Goal: Task Accomplishment & Management: Use online tool/utility

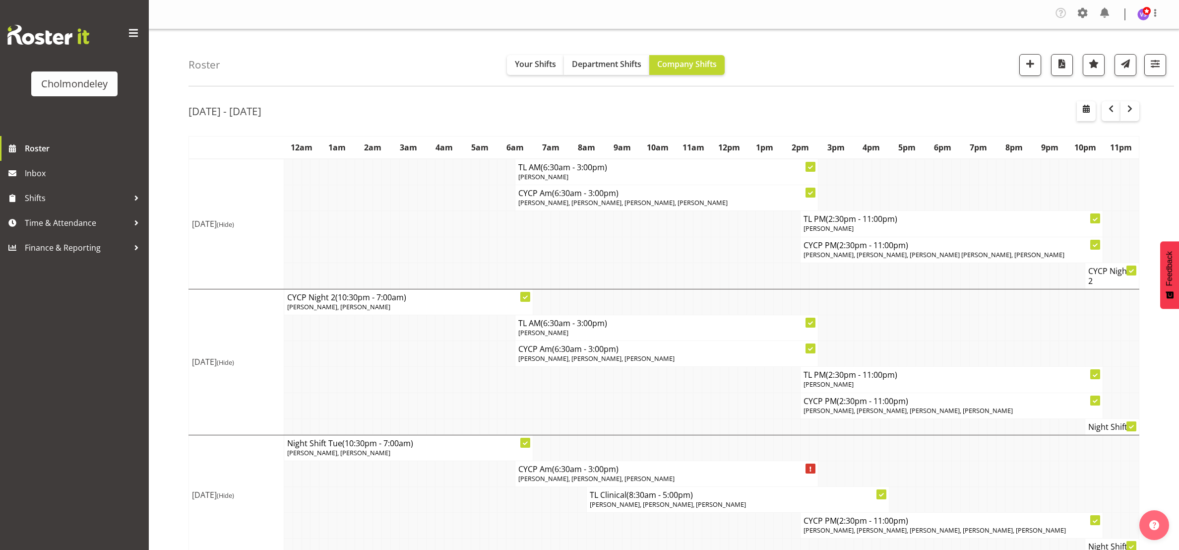
scroll to position [488, 0]
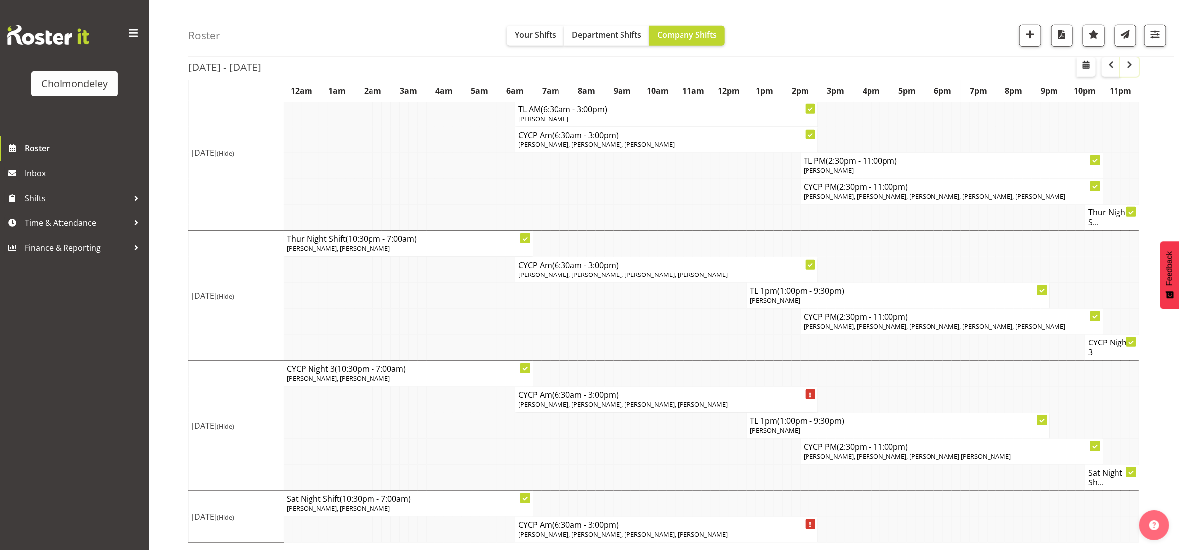
click at [1128, 67] on span "button" at bounding box center [1130, 65] width 12 height 12
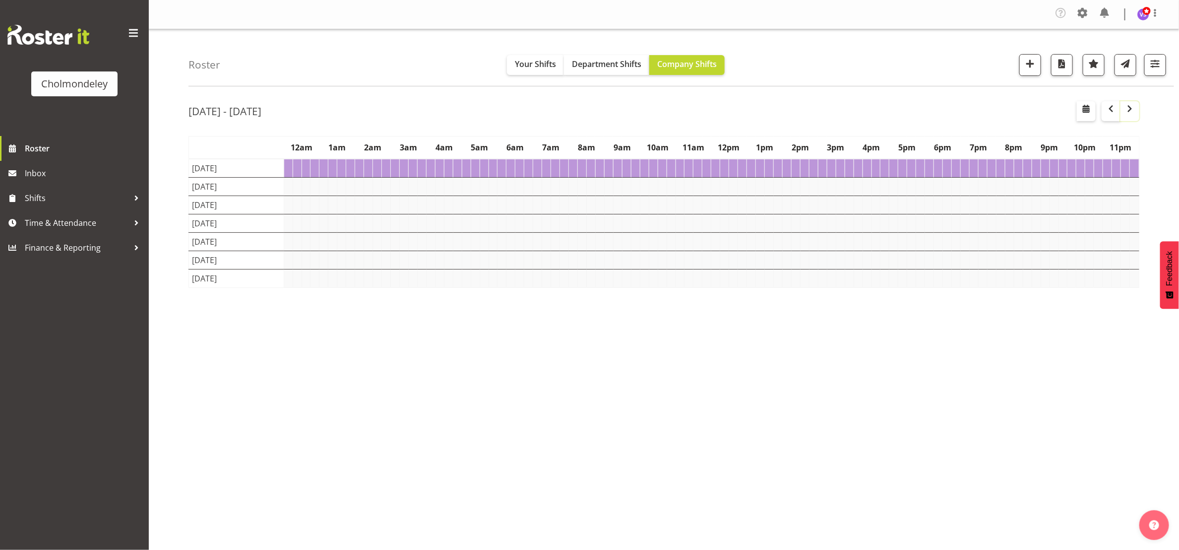
scroll to position [0, 0]
click at [1109, 110] on span "button" at bounding box center [1111, 109] width 12 height 12
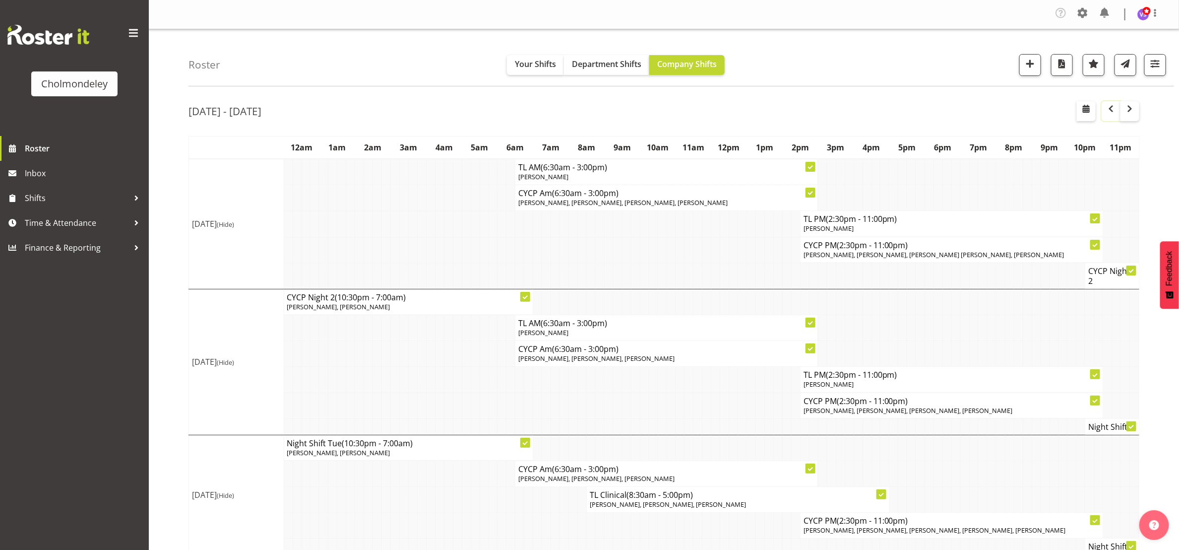
scroll to position [223, 0]
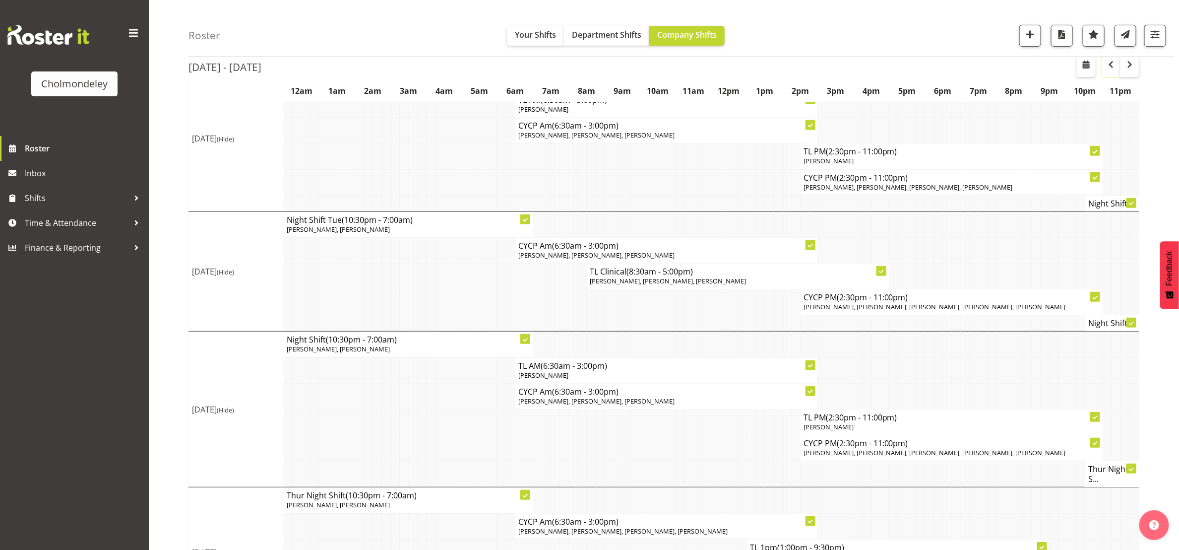
click at [1114, 65] on span "button" at bounding box center [1111, 65] width 12 height 12
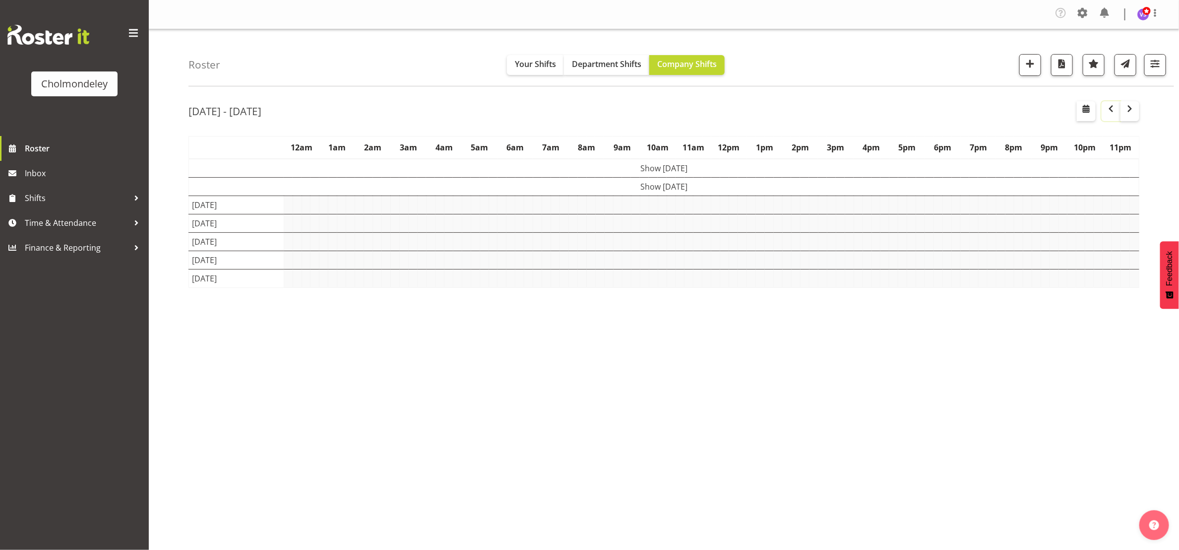
scroll to position [0, 0]
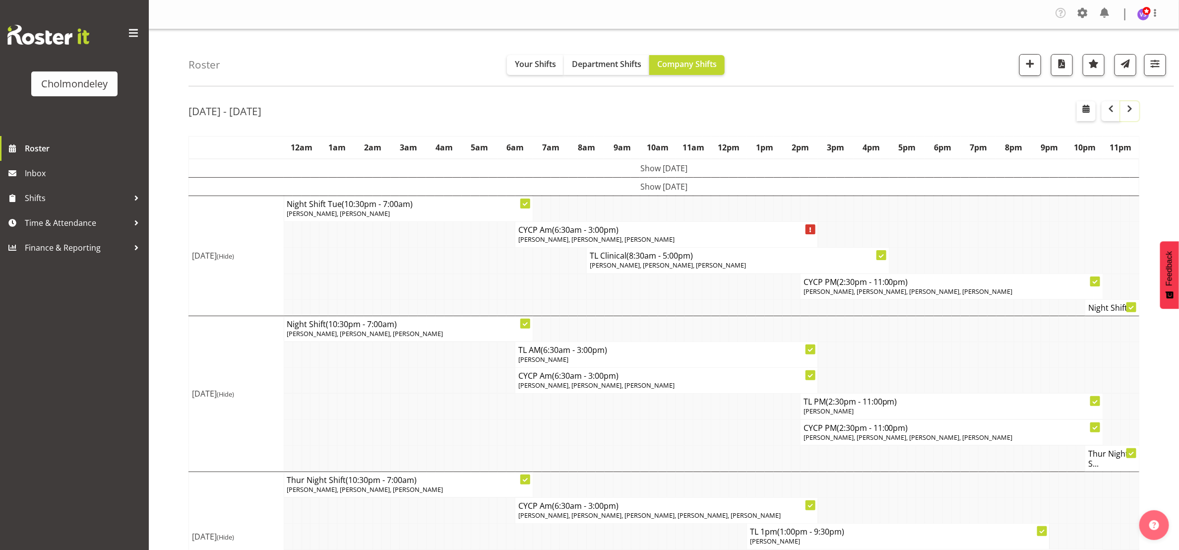
click at [1133, 111] on span "button" at bounding box center [1130, 109] width 12 height 12
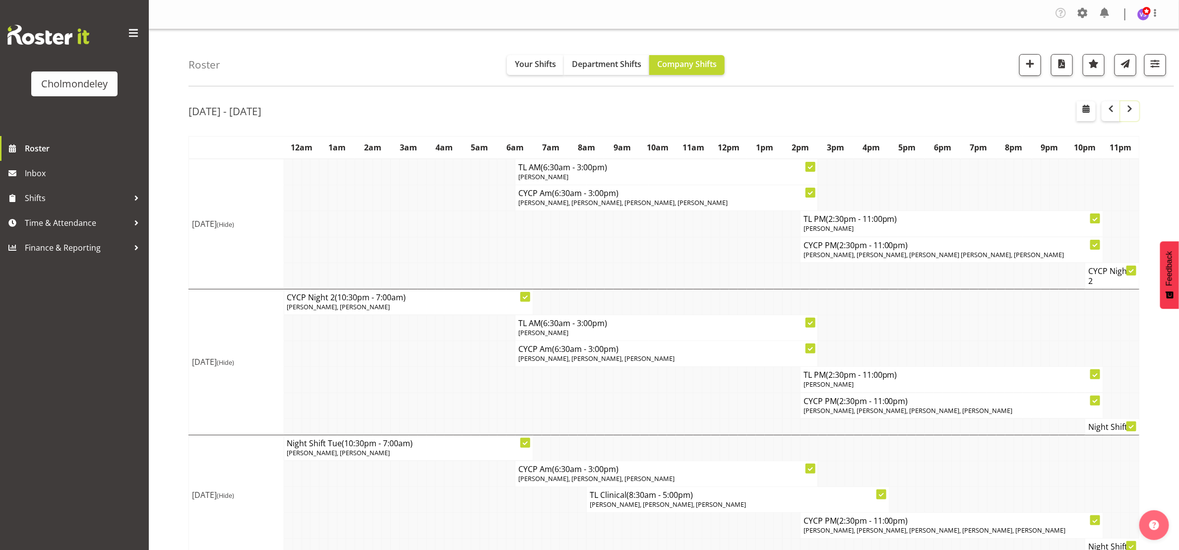
click at [1134, 118] on button "button" at bounding box center [1129, 111] width 19 height 20
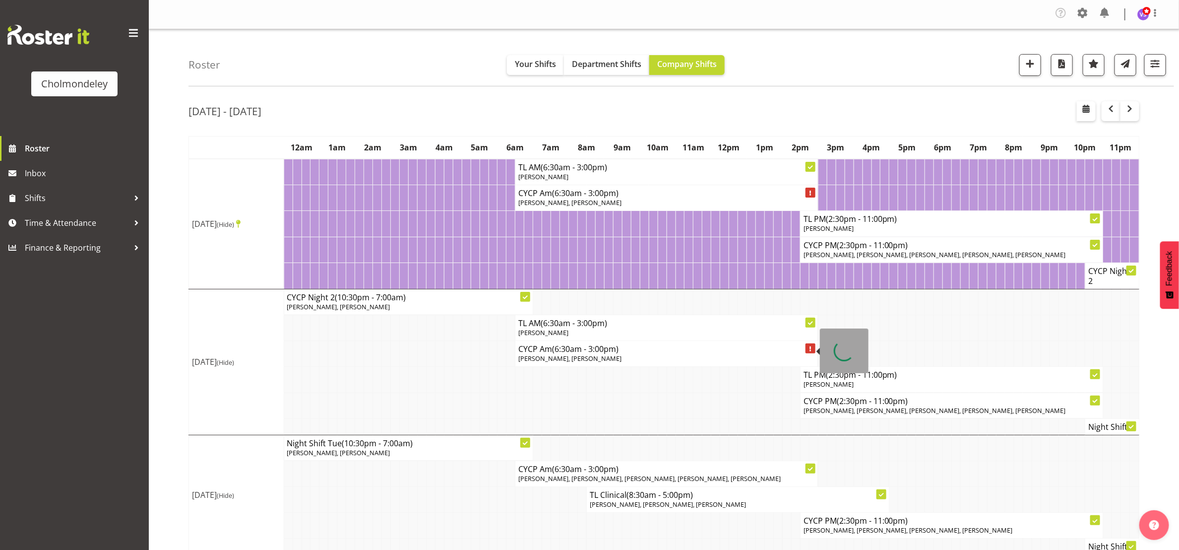
click at [635, 362] on p "[PERSON_NAME], [PERSON_NAME]" at bounding box center [666, 358] width 296 height 9
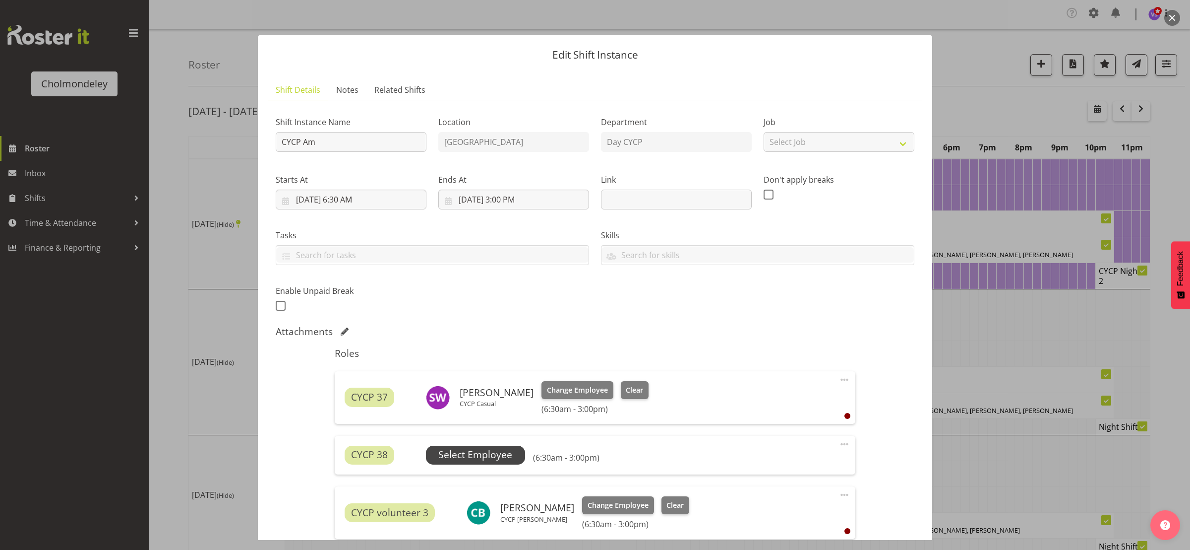
click at [488, 458] on span "Select Employee" at bounding box center [475, 454] width 74 height 14
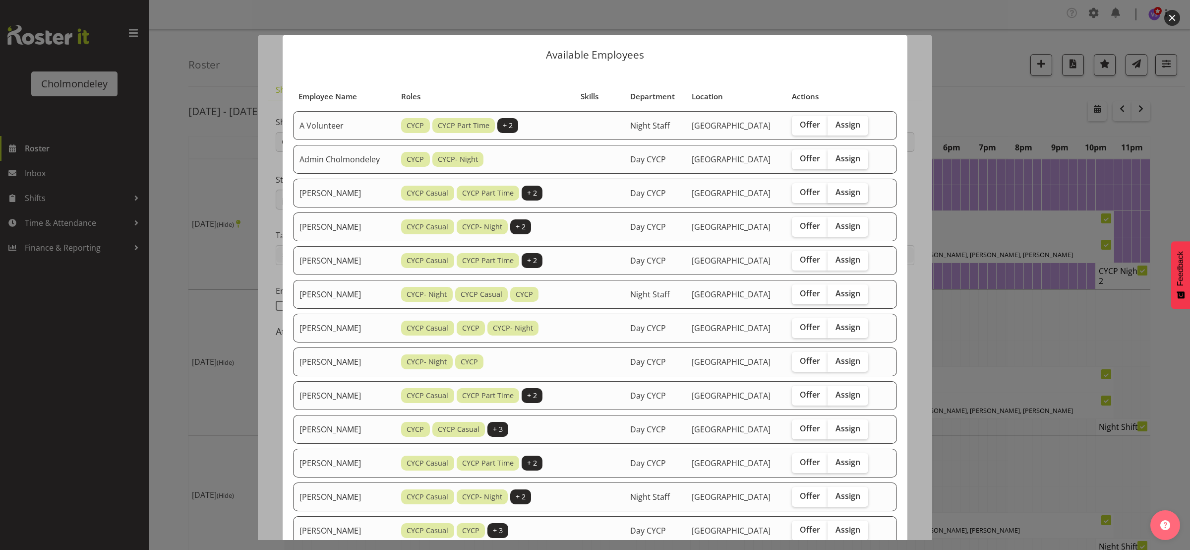
click at [856, 190] on span "Assign" at bounding box center [848, 192] width 25 height 10
click at [834, 190] on input "Assign" at bounding box center [831, 192] width 6 height 6
checkbox input "true"
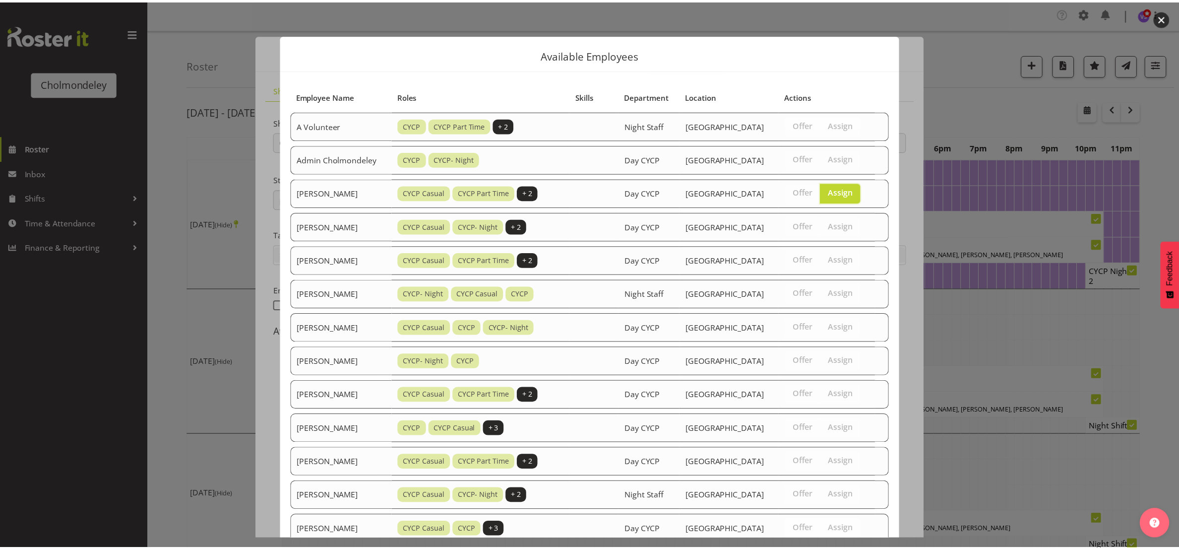
scroll to position [414, 0]
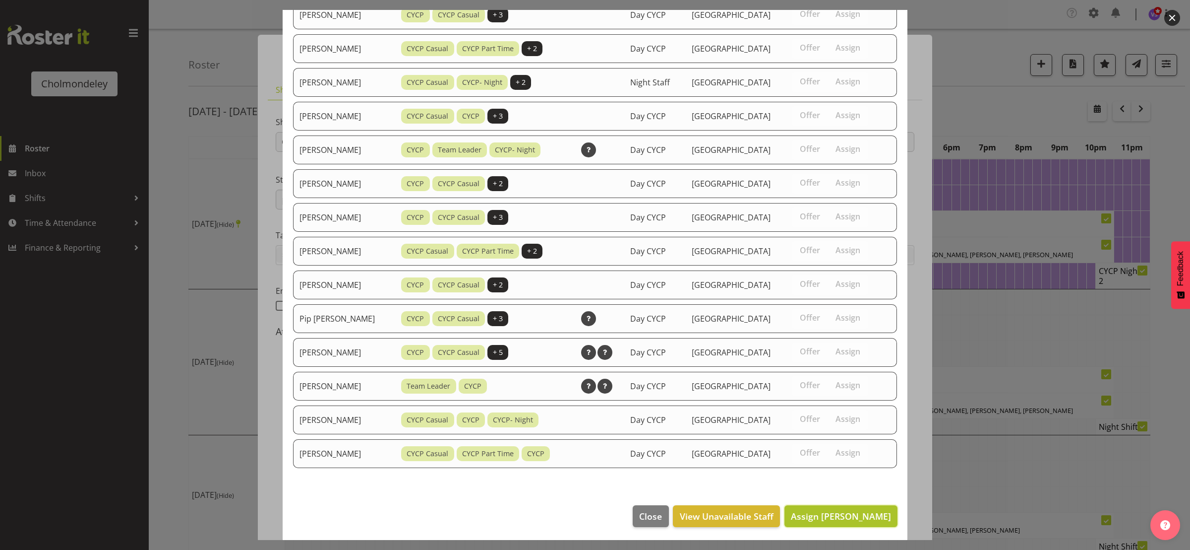
click at [829, 517] on span "Assign [PERSON_NAME]" at bounding box center [841, 516] width 100 height 12
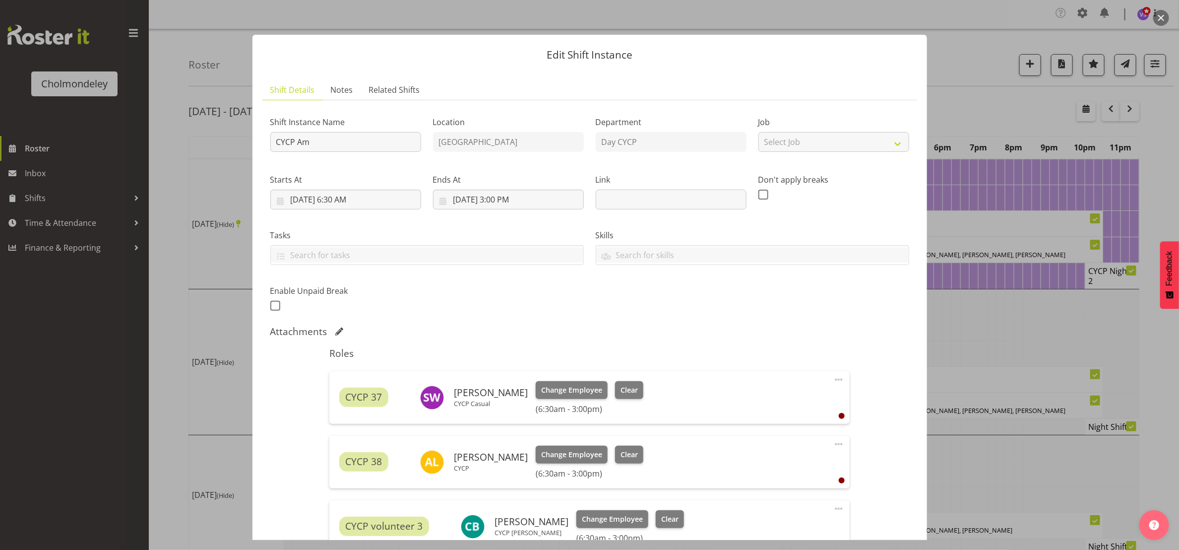
scroll to position [147, 0]
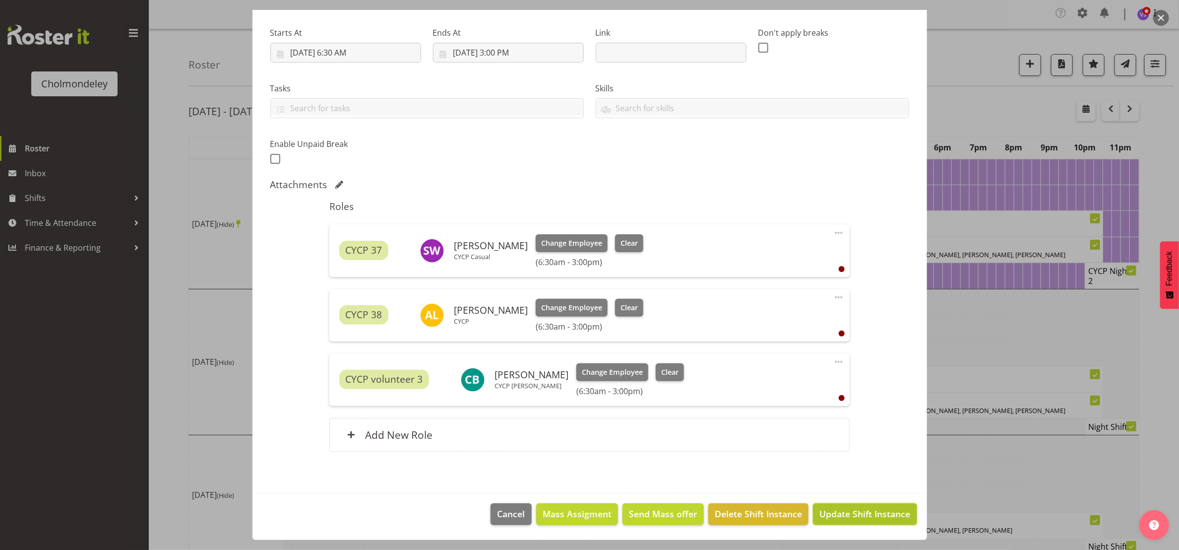
click at [852, 519] on span "Update Shift Instance" at bounding box center [864, 513] width 91 height 13
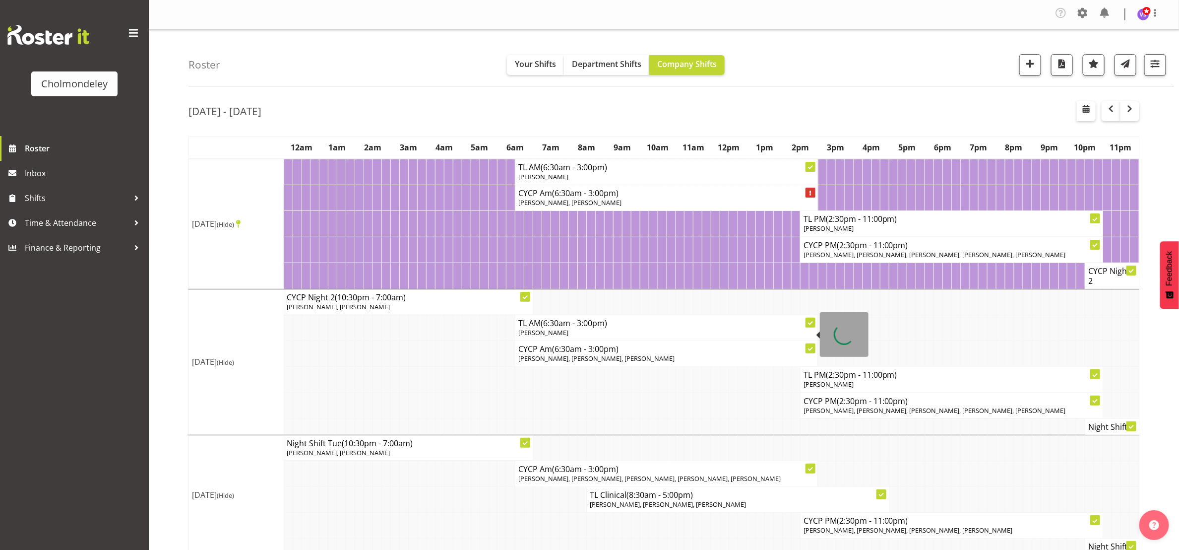
scroll to position [488, 0]
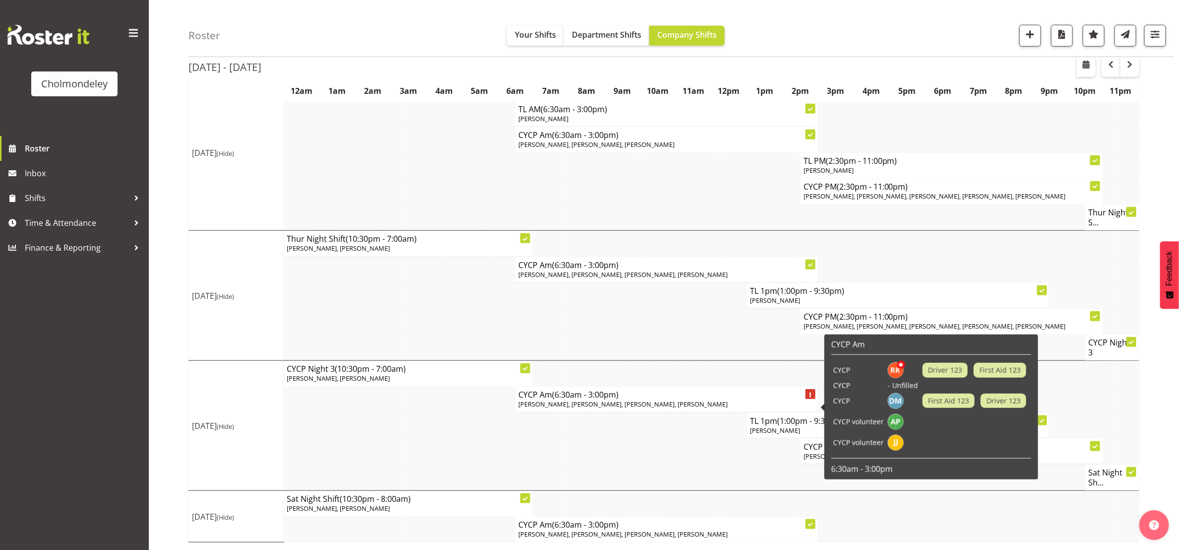
click at [707, 404] on p "[PERSON_NAME], [PERSON_NAME], [PERSON_NAME], [PERSON_NAME]" at bounding box center [666, 403] width 296 height 9
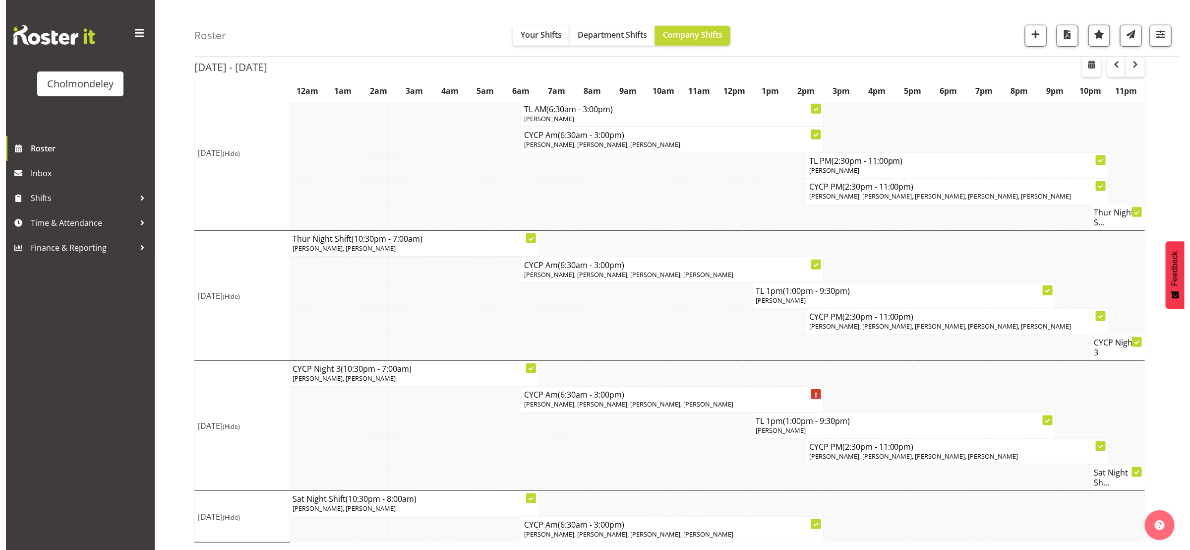
scroll to position [469, 0]
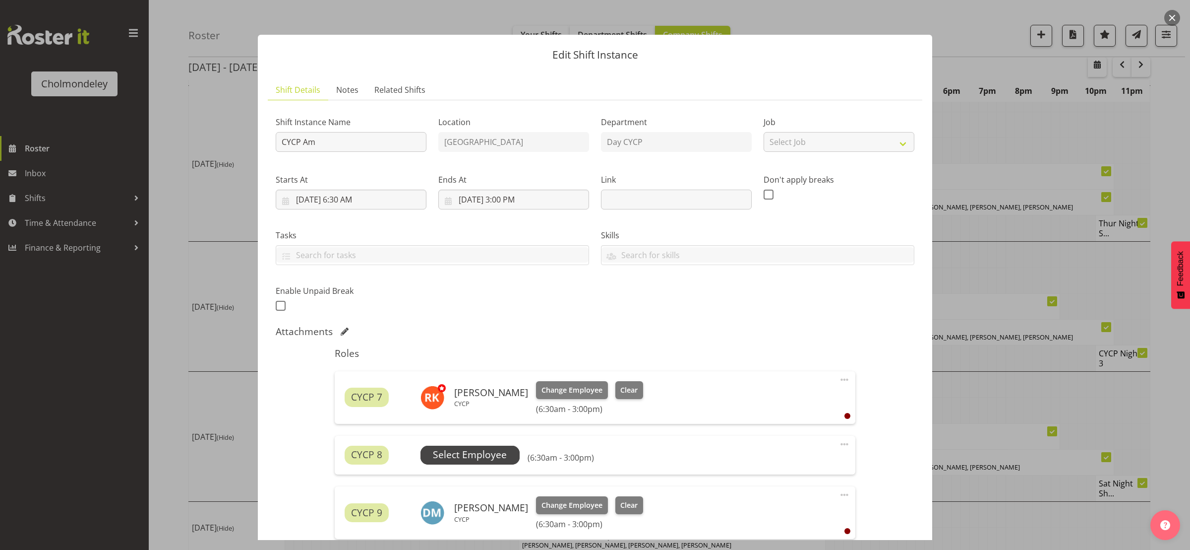
click at [466, 450] on span "Select Employee" at bounding box center [470, 454] width 74 height 14
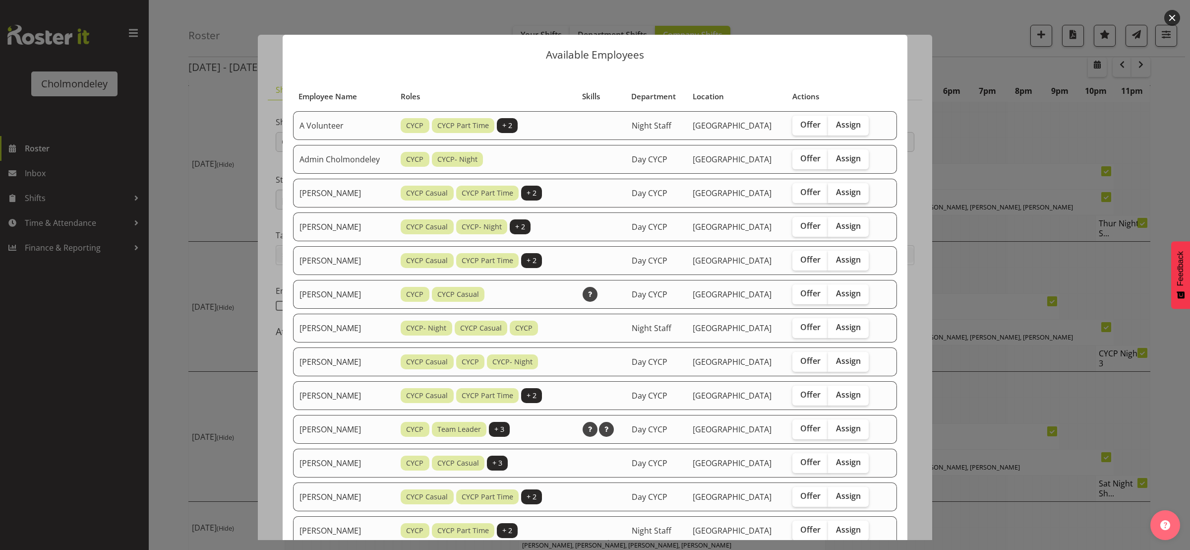
click at [850, 189] on span "Assign" at bounding box center [848, 192] width 25 height 10
click at [835, 189] on input "Assign" at bounding box center [831, 192] width 6 height 6
checkbox input "true"
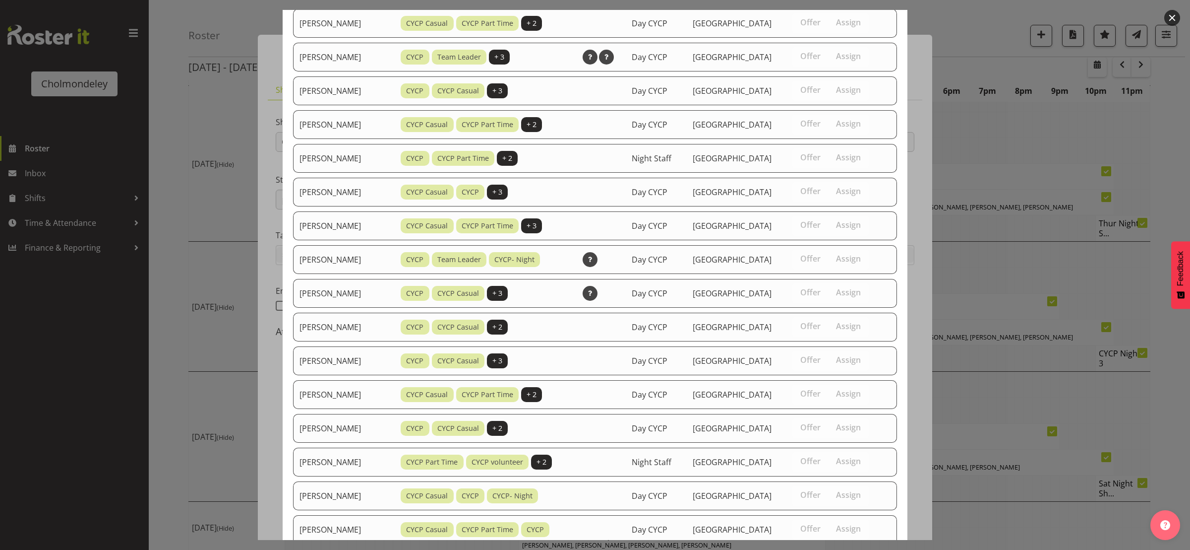
scroll to position [448, 0]
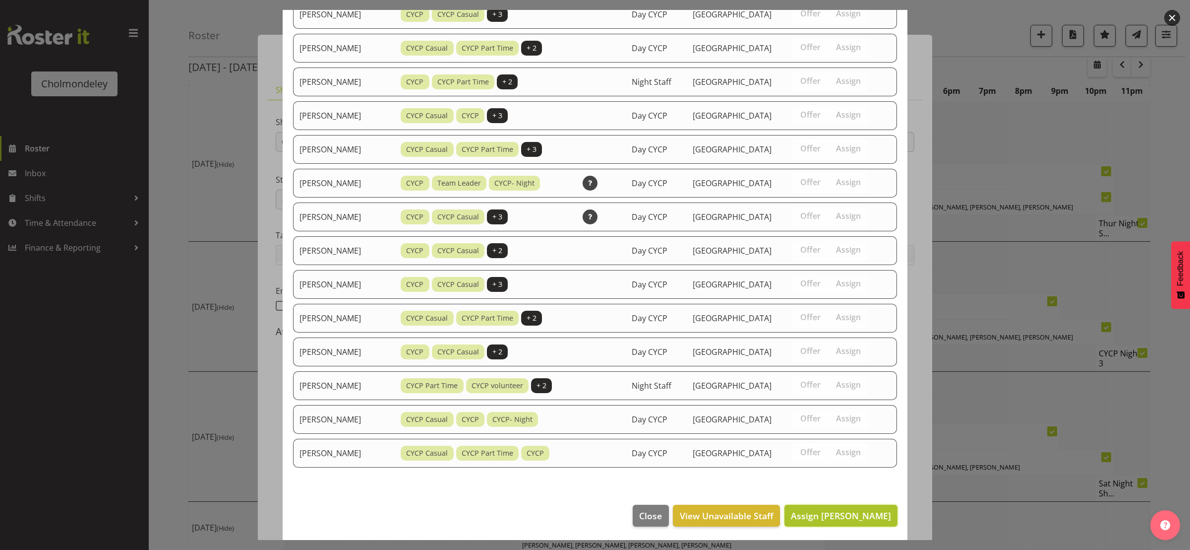
click at [847, 514] on span "Assign [PERSON_NAME]" at bounding box center [841, 515] width 100 height 12
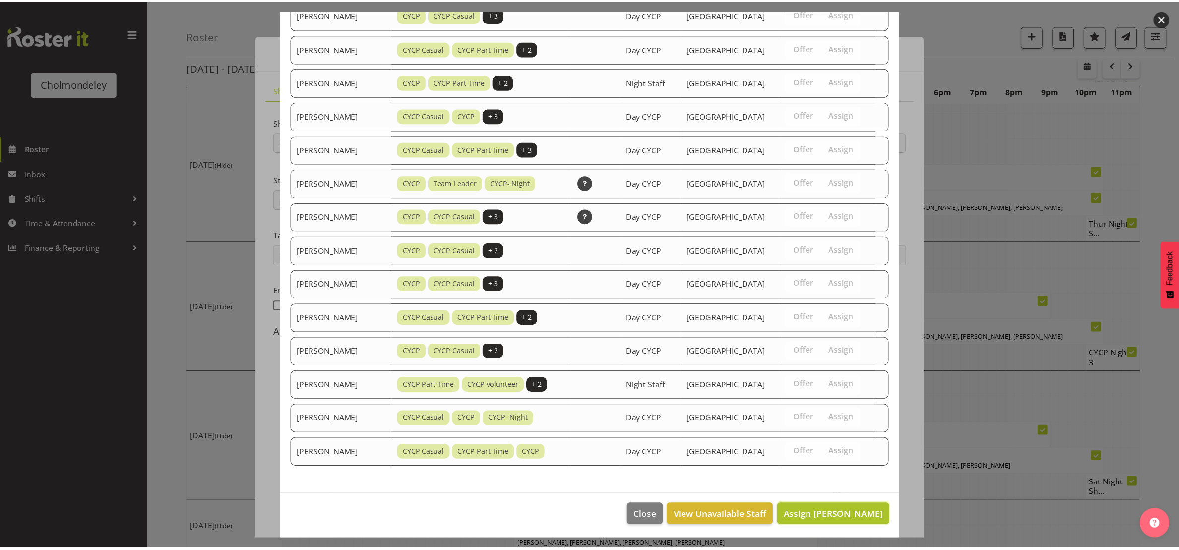
scroll to position [479, 0]
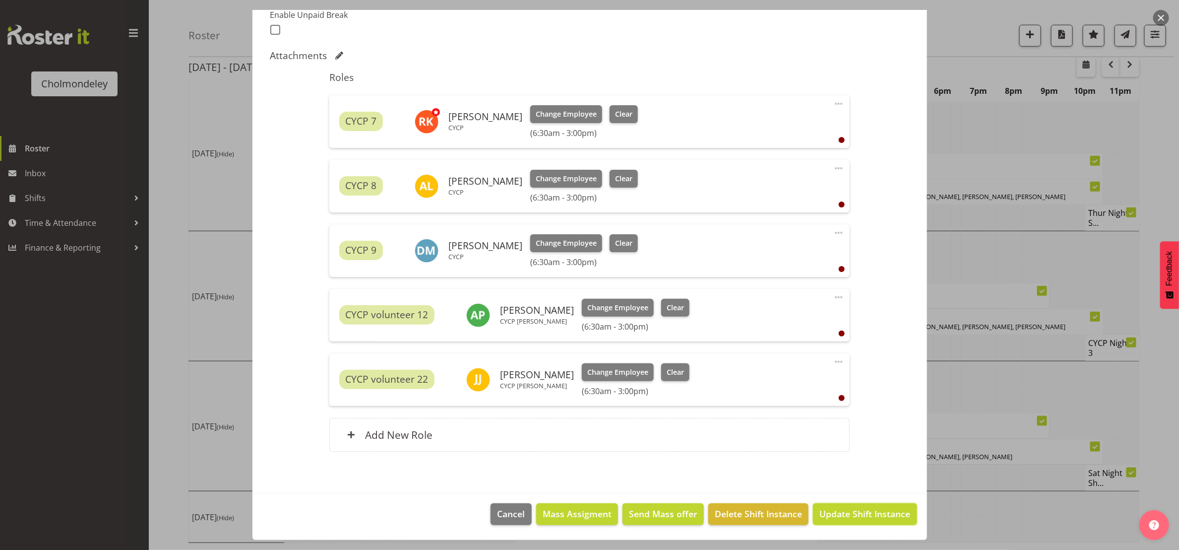
click at [847, 514] on span "Update Shift Instance" at bounding box center [864, 513] width 91 height 13
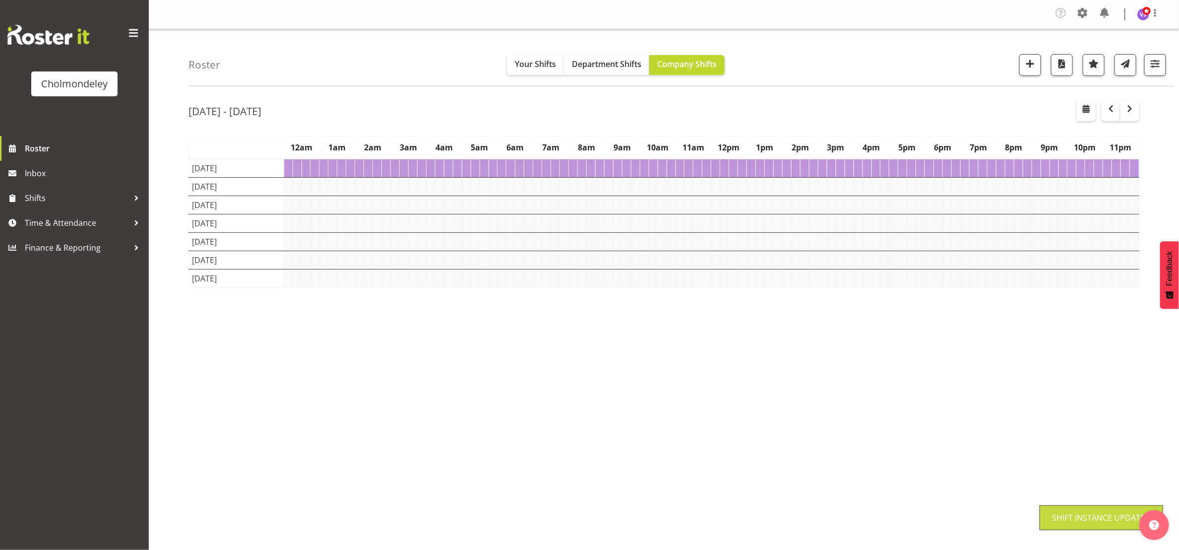
scroll to position [0, 0]
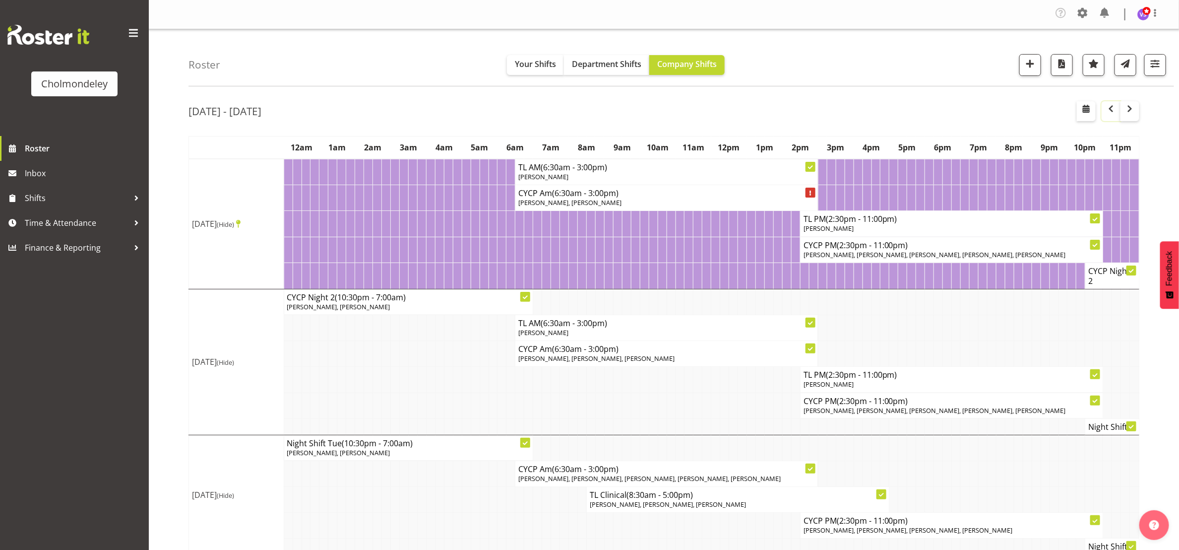
click at [1109, 109] on span "button" at bounding box center [1111, 109] width 12 height 12
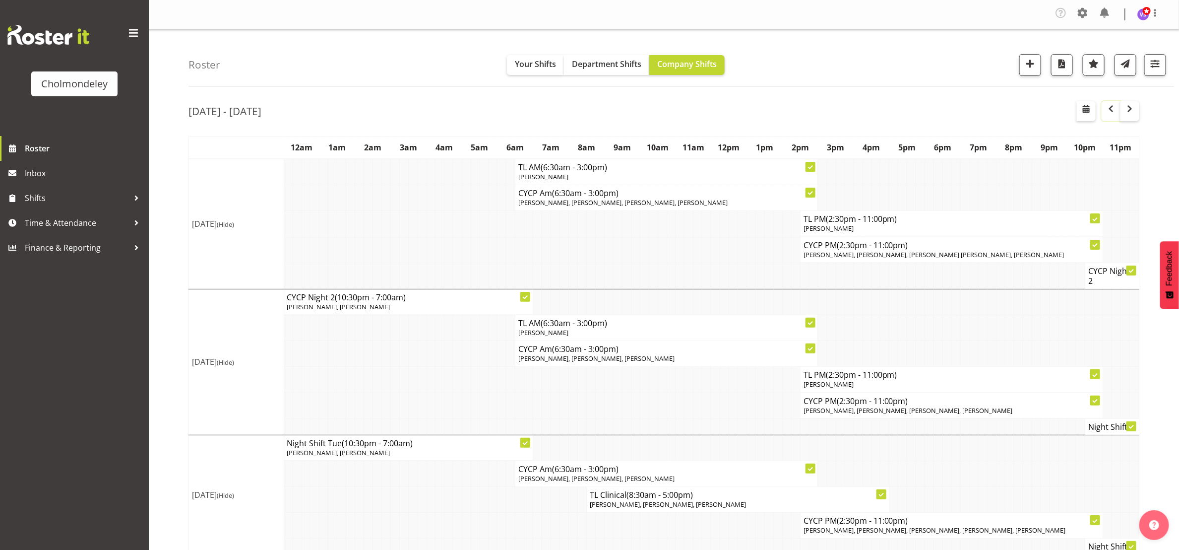
click at [1112, 110] on span "button" at bounding box center [1111, 109] width 12 height 12
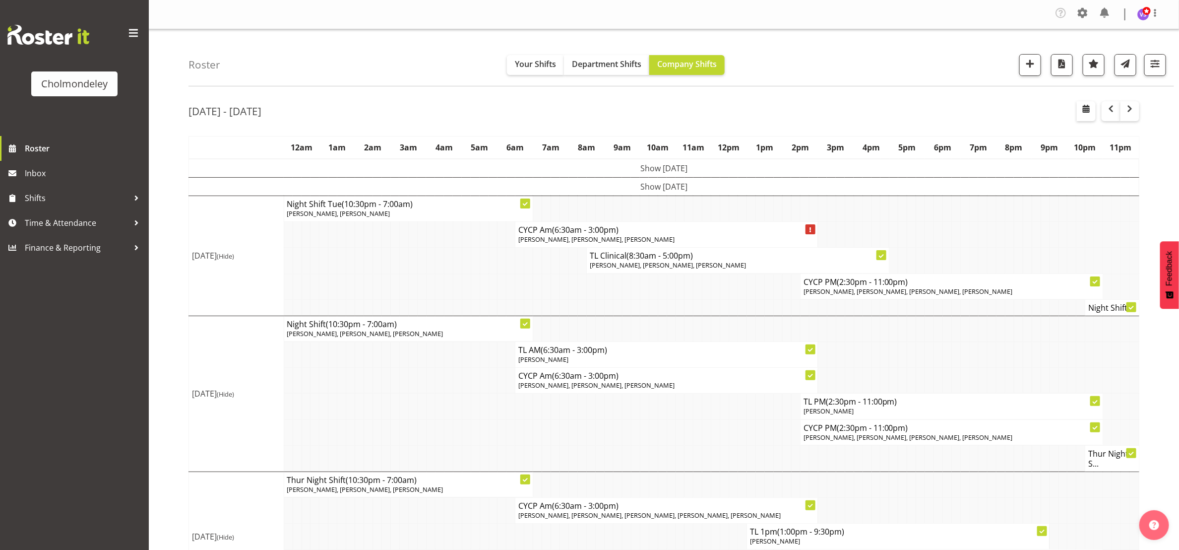
click at [783, 86] on div "Roster Your Shifts Department Shifts Company Shifts All Locations [GEOGRAPHIC_D…" at bounding box center [681, 57] width 986 height 57
click at [1155, 9] on span at bounding box center [1155, 13] width 12 height 12
click at [1109, 57] on link "Log Out" at bounding box center [1113, 55] width 95 height 18
